Goal: Task Accomplishment & Management: Manage account settings

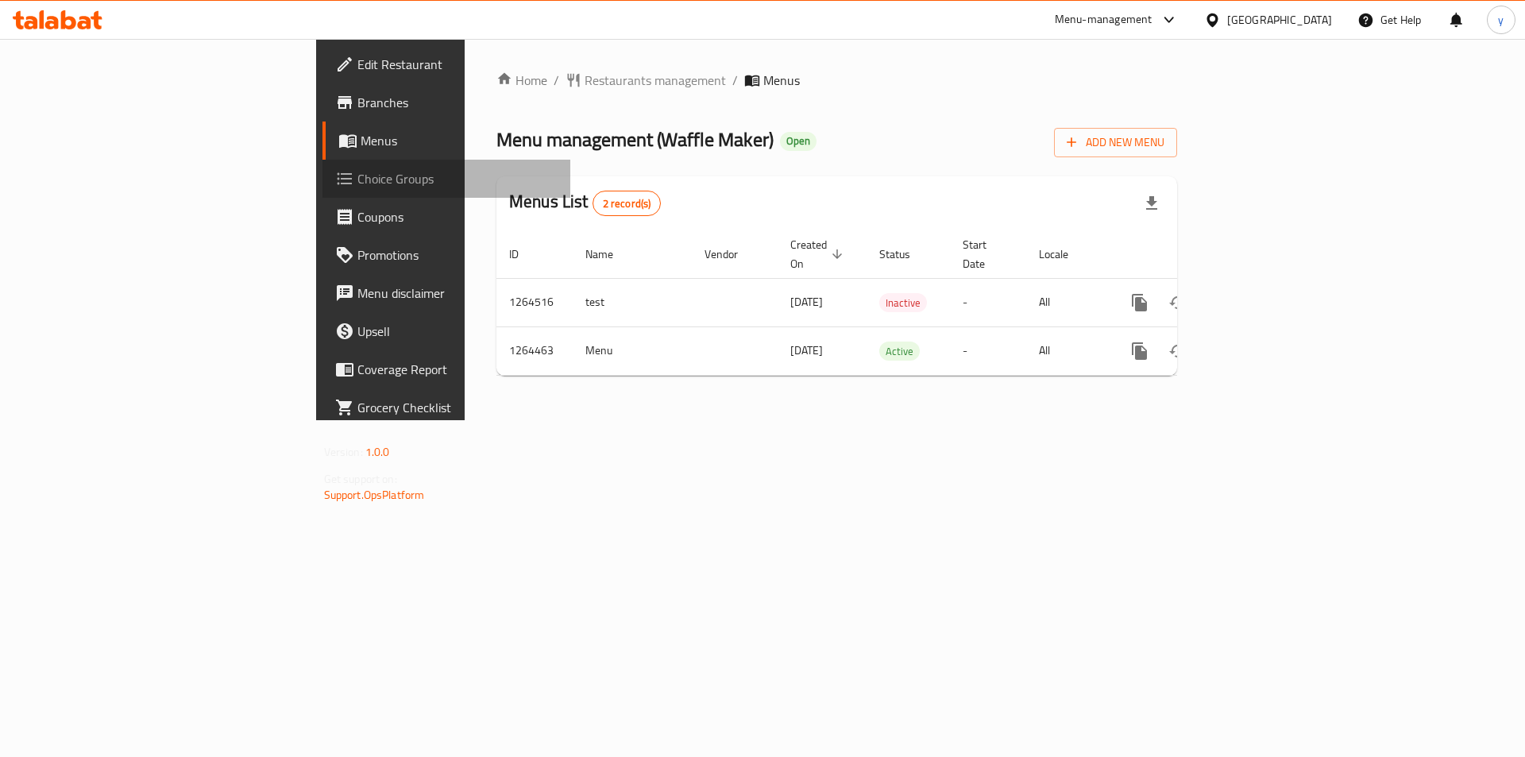
click at [357, 187] on span "Choice Groups" at bounding box center [457, 178] width 201 height 19
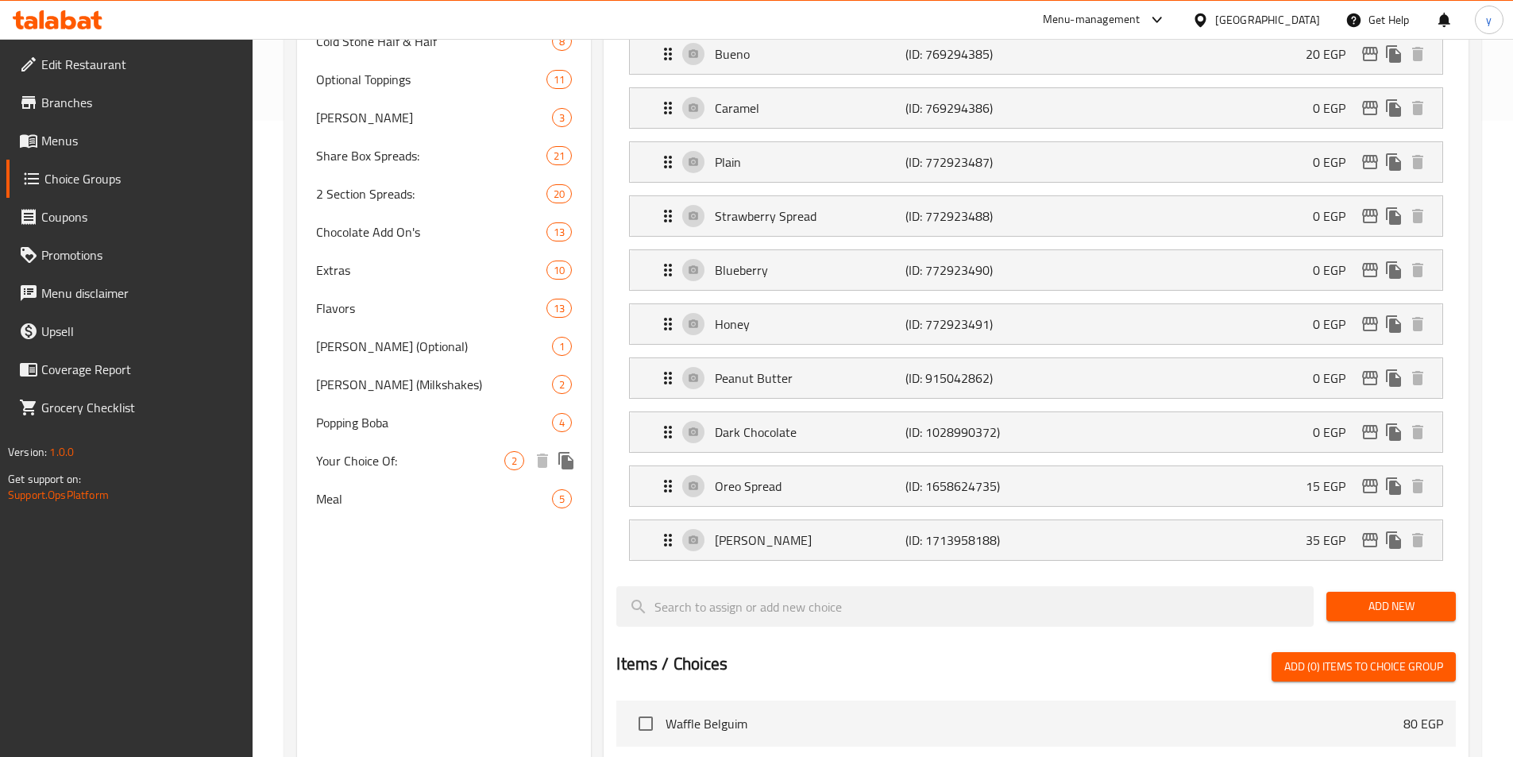
scroll to position [635, 0]
click at [410, 388] on span "[PERSON_NAME] (Milkshakes)" at bounding box center [410, 385] width 189 height 19
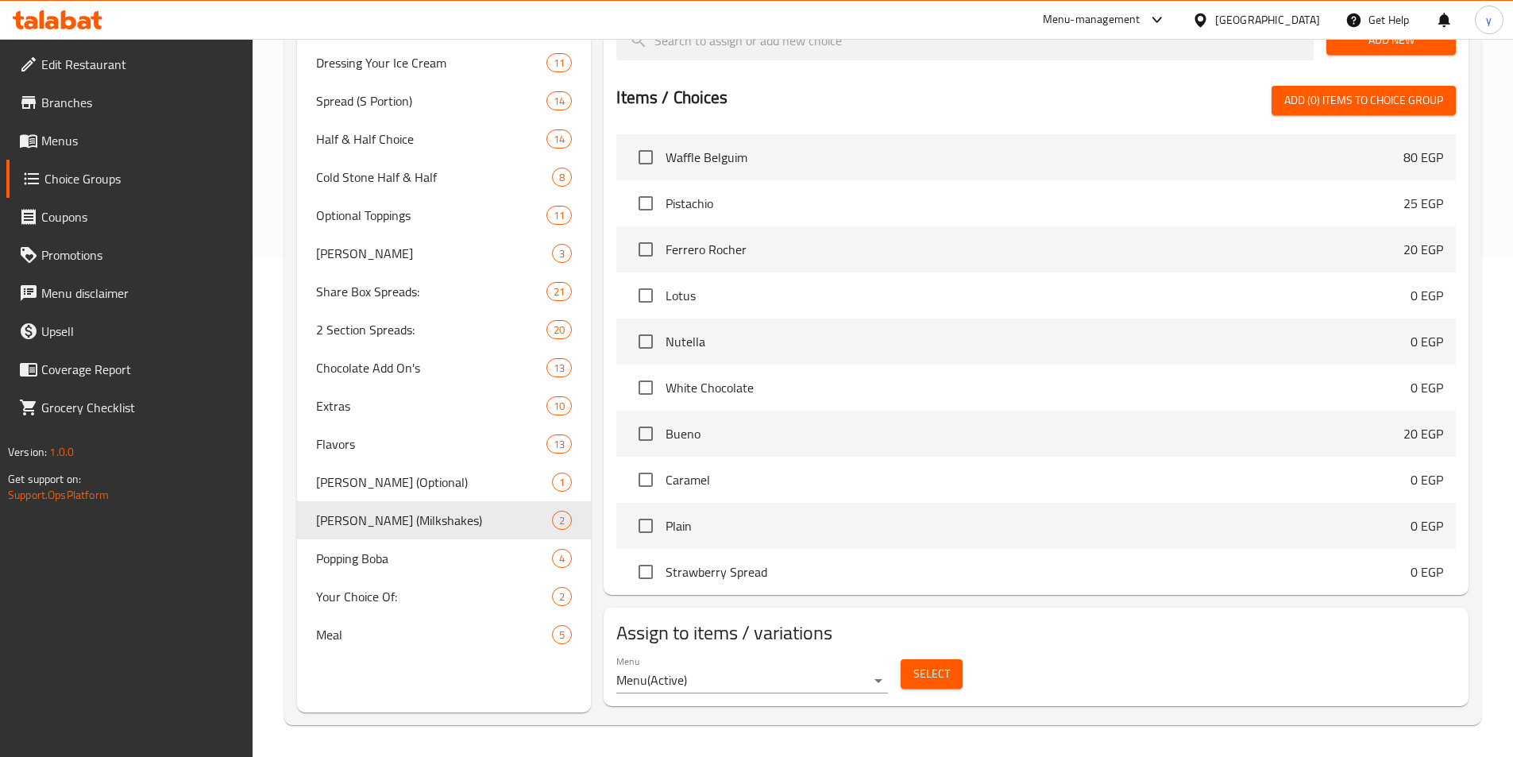
type input "[PERSON_NAME] (Milkshakes)"
type input "[PERSON_NAME] ([PERSON_NAME])"
type input "0"
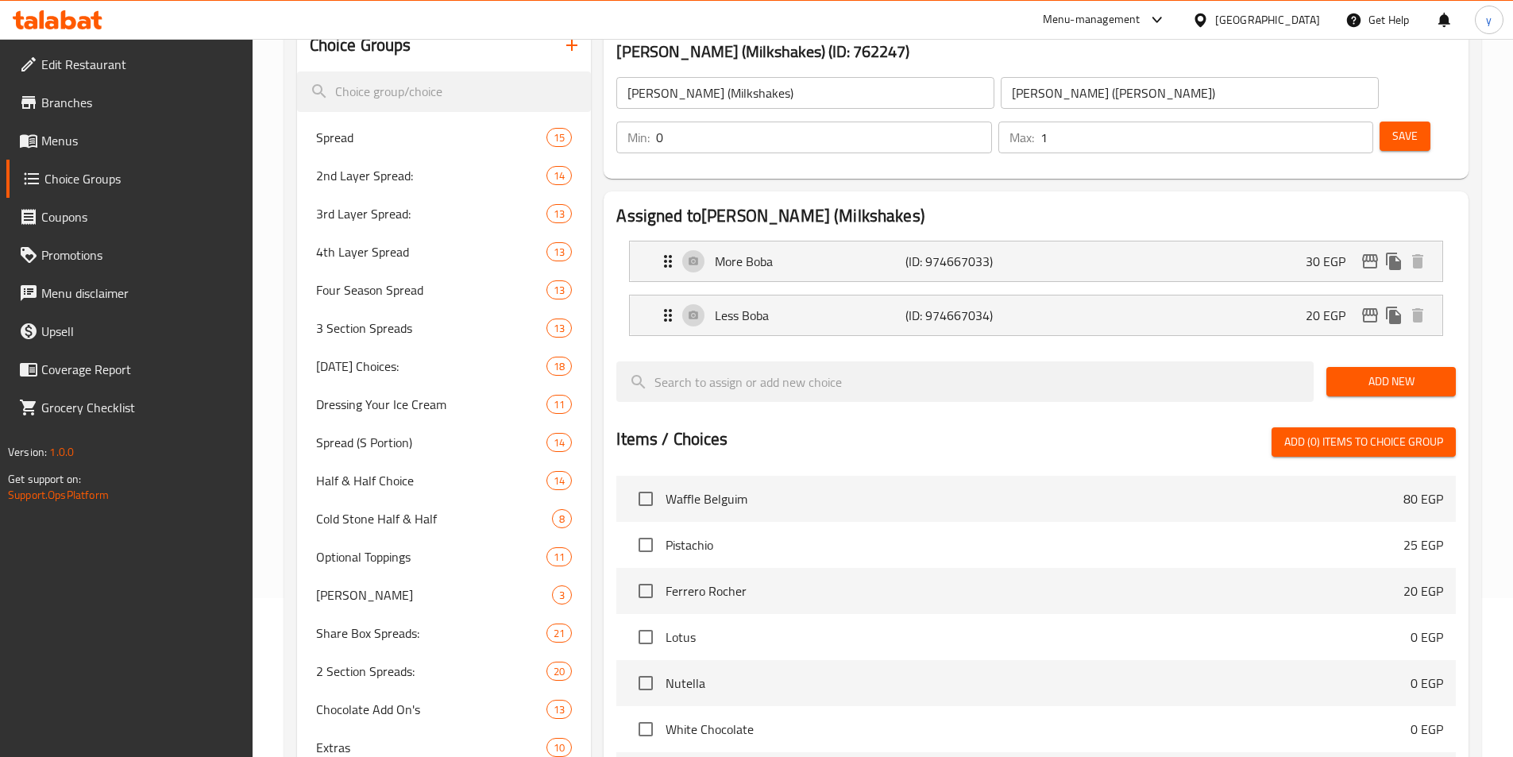
scroll to position [0, 0]
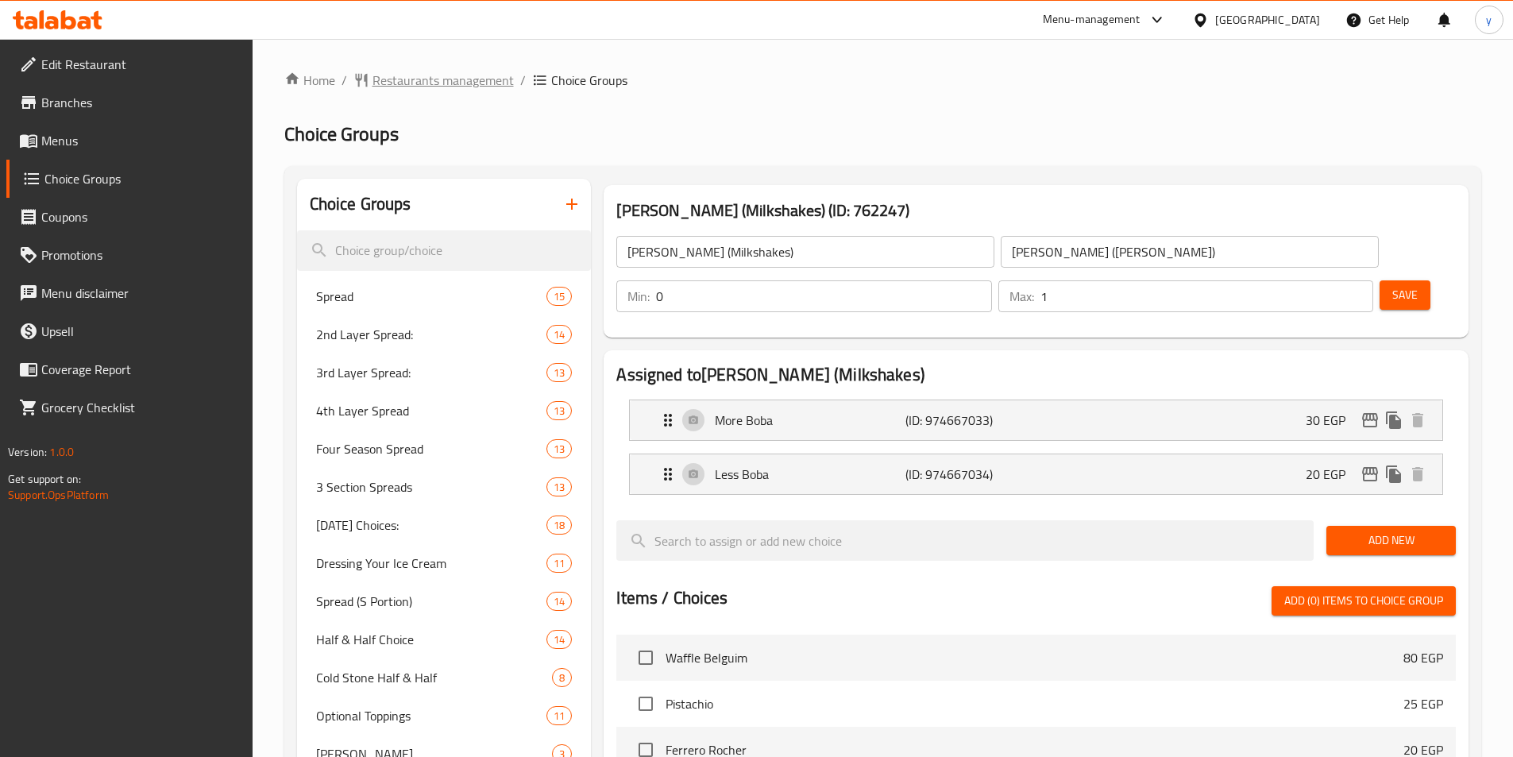
click at [406, 79] on span "Restaurants management" at bounding box center [442, 80] width 141 height 19
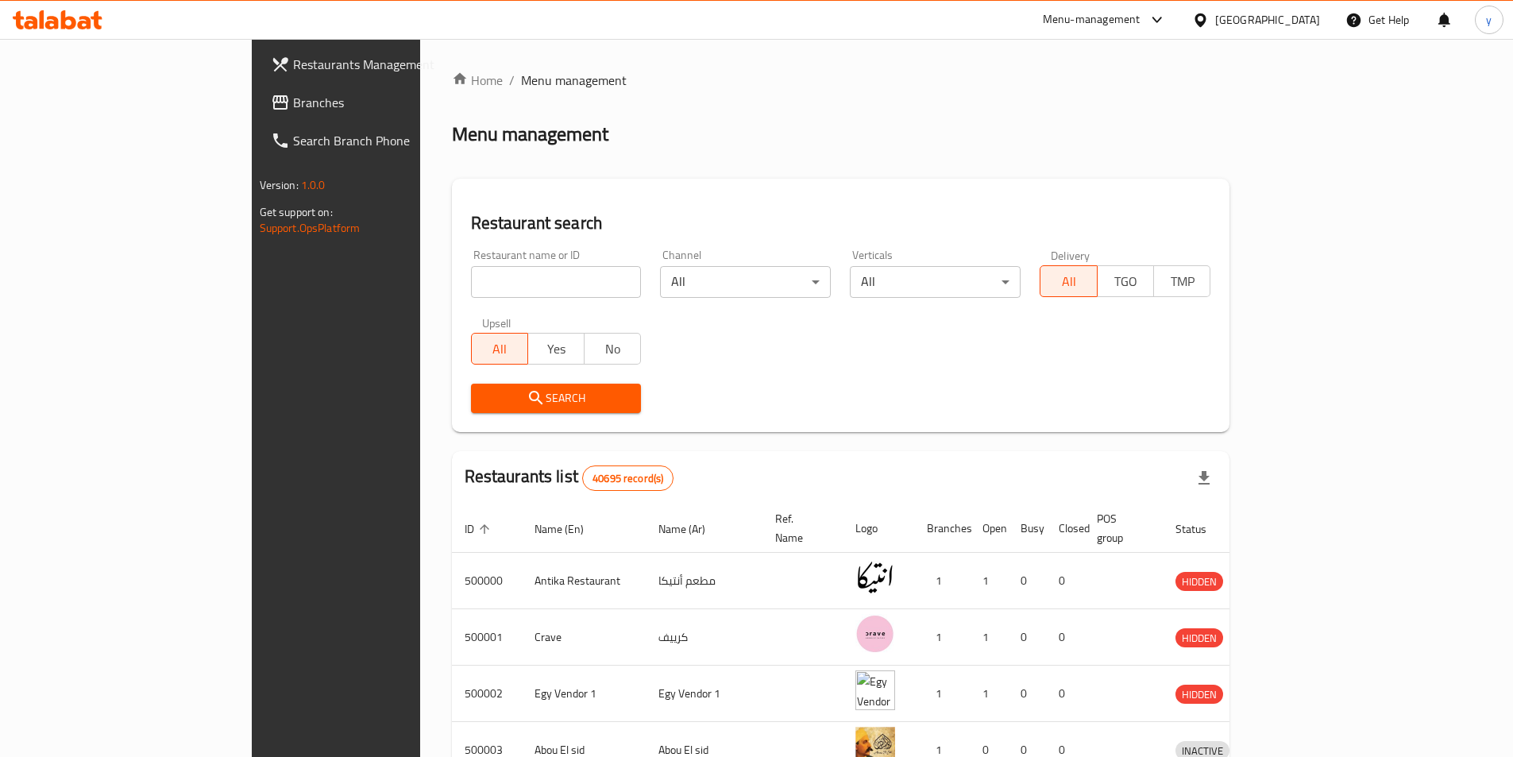
click at [293, 110] on span "Branches" at bounding box center [392, 102] width 199 height 19
